Goal: Navigation & Orientation: Find specific page/section

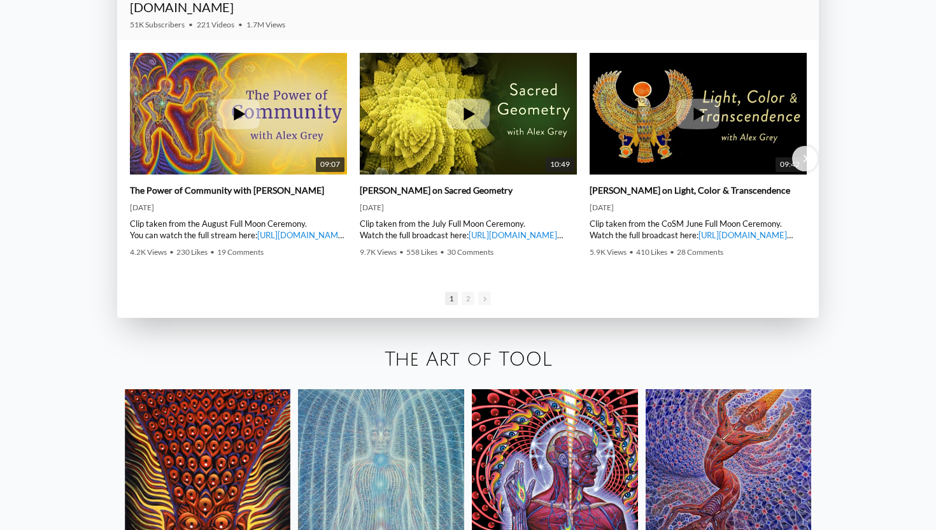
scroll to position [2030, 0]
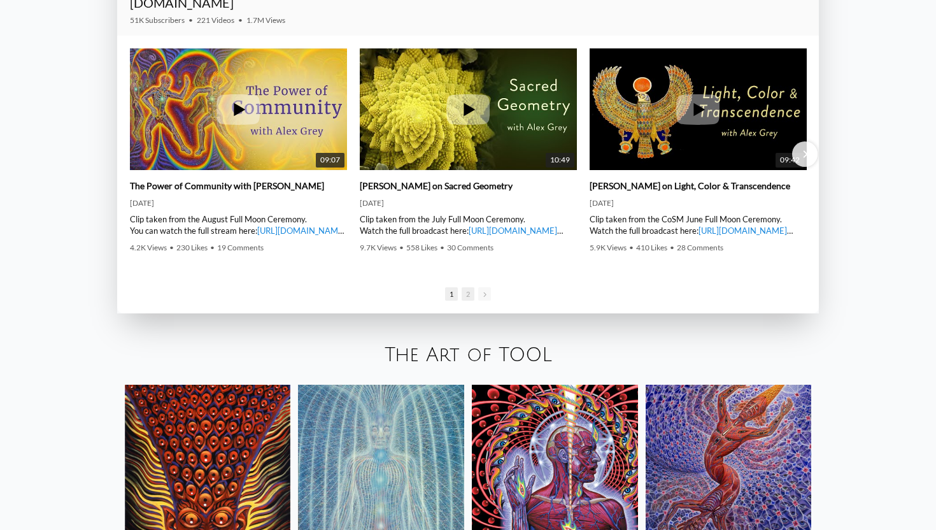
click at [467, 299] on span "2" at bounding box center [468, 293] width 13 height 13
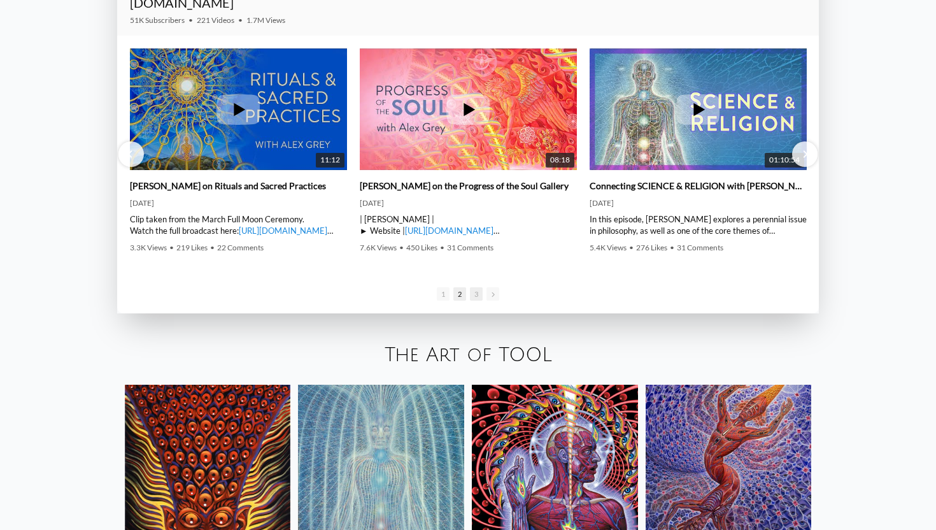
click at [474, 294] on span "3" at bounding box center [476, 293] width 13 height 13
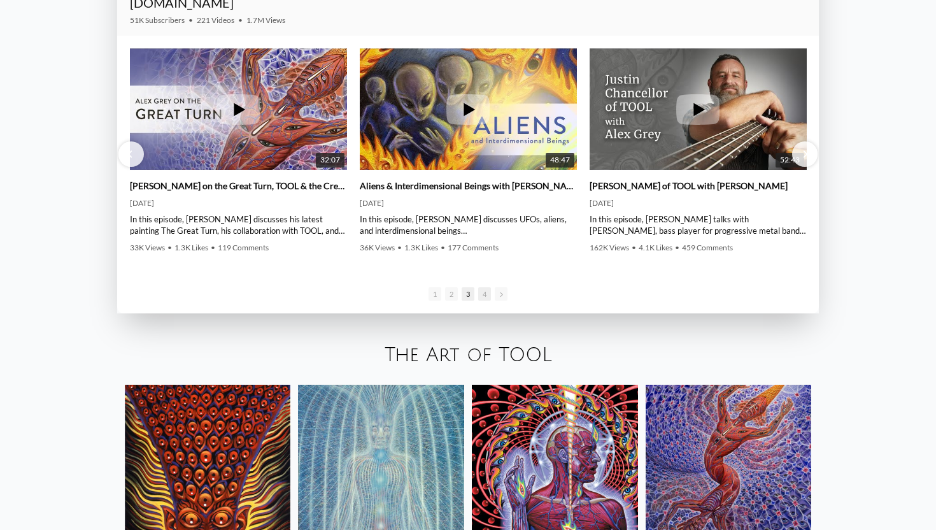
click at [480, 294] on span "4" at bounding box center [484, 293] width 13 height 13
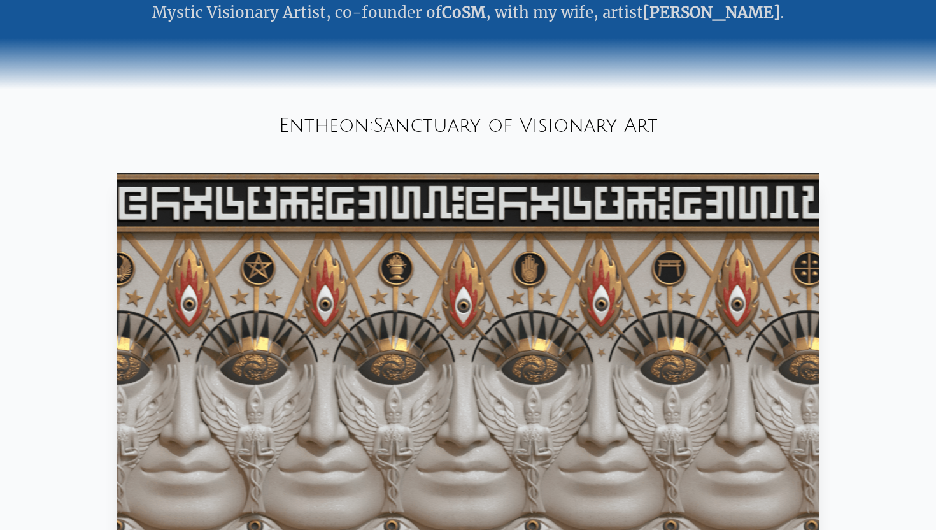
scroll to position [0, 0]
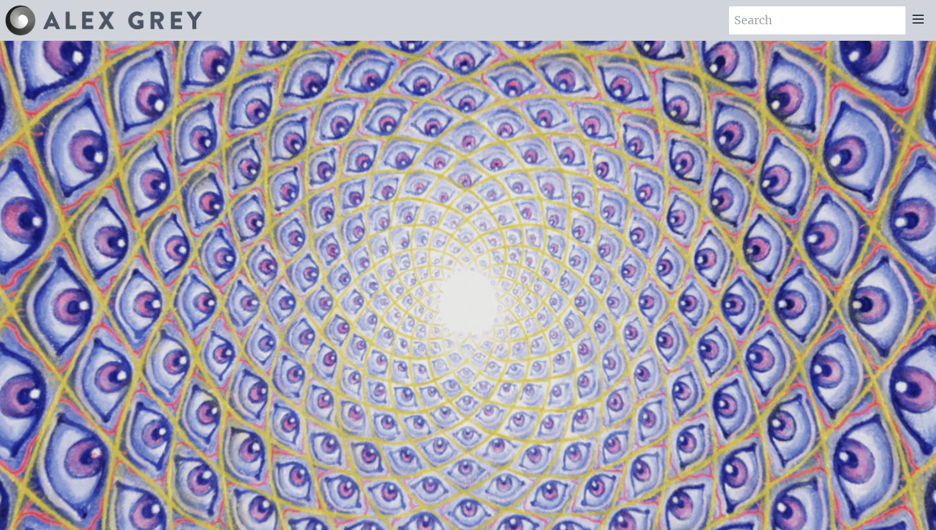
click at [924, 13] on icon at bounding box center [917, 18] width 15 height 15
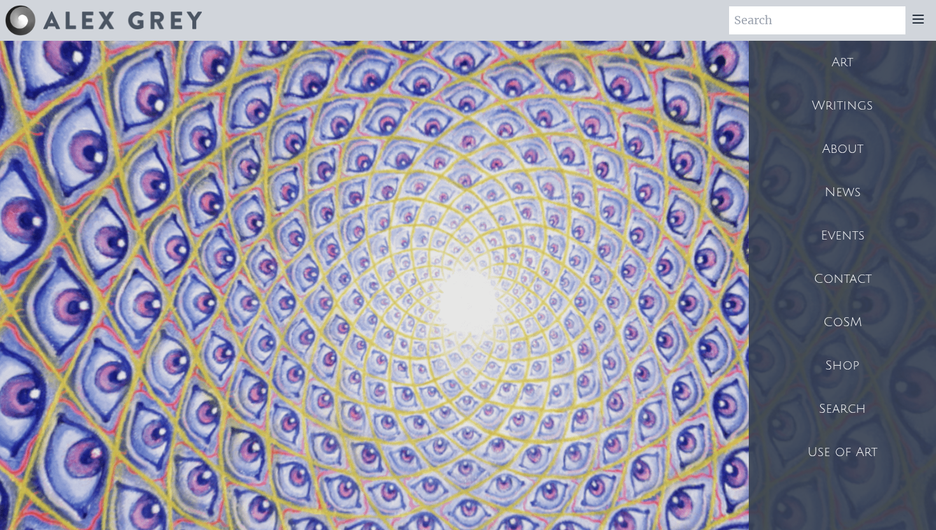
click at [824, 360] on div "Shop" at bounding box center [842, 365] width 187 height 43
